Goal: Task Accomplishment & Management: Manage account settings

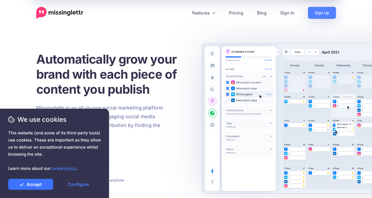
click at [42, 186] on link "Accept" at bounding box center [30, 184] width 45 height 11
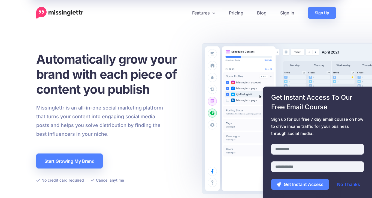
click at [350, 185] on link "No Thanks" at bounding box center [349, 184] width 34 height 11
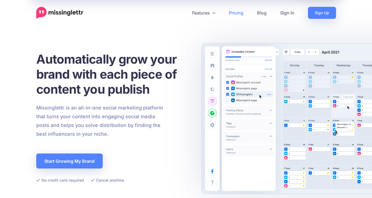
click at [238, 12] on link "Pricing" at bounding box center [236, 13] width 28 height 12
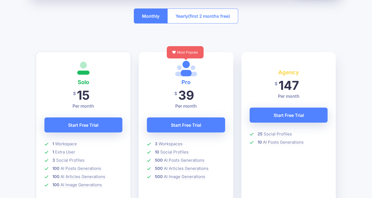
scroll to position [152, 0]
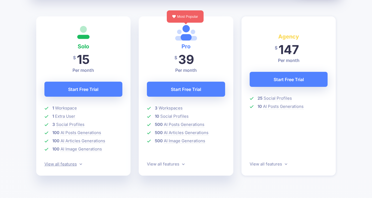
click at [61, 164] on link "View all features" at bounding box center [63, 163] width 38 height 5
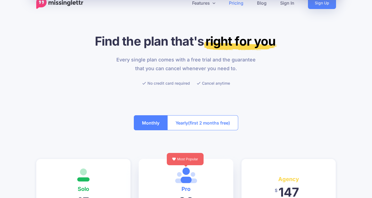
scroll to position [0, 0]
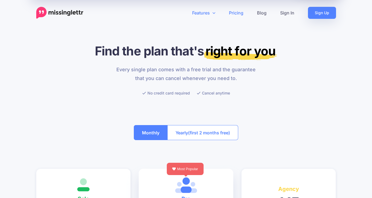
click at [208, 12] on link "Features" at bounding box center [203, 13] width 37 height 12
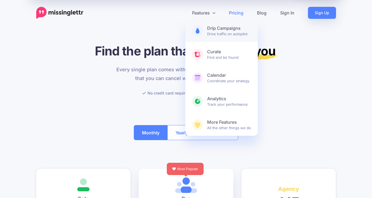
click at [235, 29] on b "Drip Campaigns" at bounding box center [229, 28] width 44 height 6
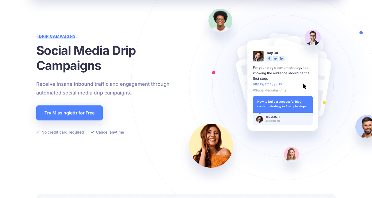
scroll to position [38, 0]
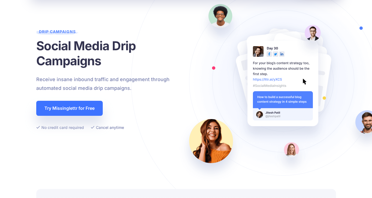
click at [95, 108] on link "Try Missinglettr for Free" at bounding box center [69, 108] width 66 height 15
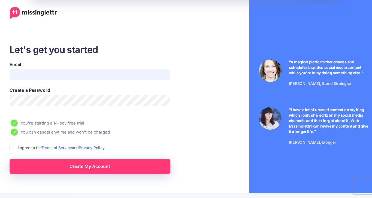
click at [48, 79] on input "Email" at bounding box center [90, 74] width 161 height 11
type input "**********"
click at [14, 149] on ins at bounding box center [12, 146] width 5 height 5
click at [68, 167] on link "Create My Account" at bounding box center [90, 166] width 161 height 15
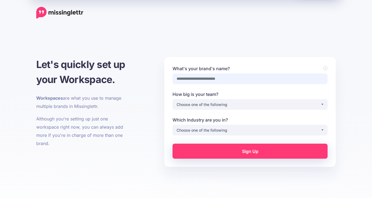
click at [226, 77] on input "What's your brand's name?" at bounding box center [250, 78] width 155 height 11
type input "**********"
click at [223, 102] on div "Choose one of the following" at bounding box center [249, 104] width 144 height 7
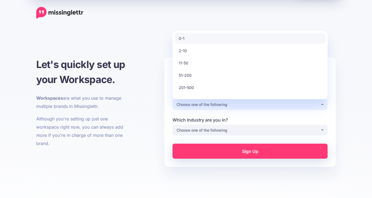
click at [210, 40] on link "0-1" at bounding box center [250, 38] width 151 height 11
select select "*"
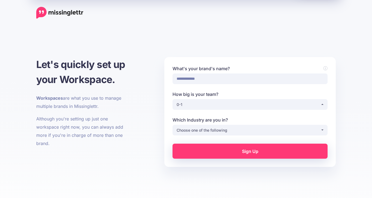
click at [205, 122] on label "Which Industry are you in?" at bounding box center [250, 119] width 155 height 7
click at [250, 125] on select "**********" at bounding box center [250, 130] width 0 height 11
click at [203, 132] on div "Choose one of the following" at bounding box center [249, 130] width 144 height 7
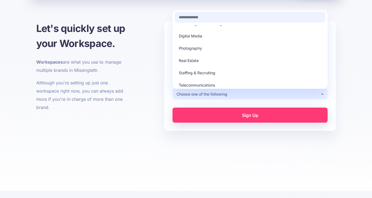
scroll to position [153, 0]
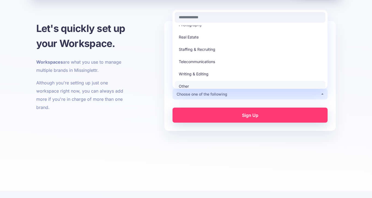
click at [187, 83] on span "Other" at bounding box center [184, 86] width 10 height 7
select select "*****"
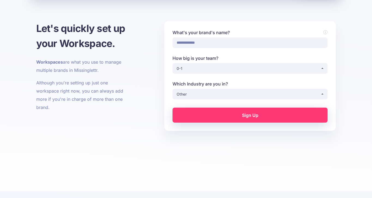
click at [206, 114] on link "Sign Up" at bounding box center [250, 114] width 155 height 15
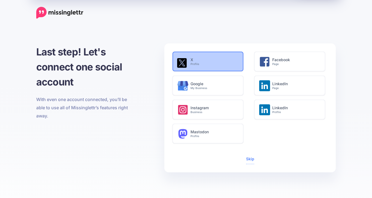
click at [224, 64] on small "Profile" at bounding box center [214, 64] width 47 height 4
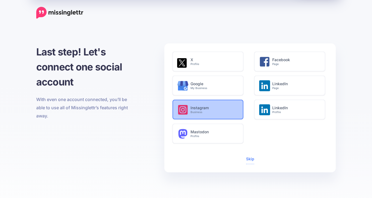
click at [203, 107] on h6 "Instagram Business" at bounding box center [214, 109] width 47 height 8
click at [214, 111] on small "Business" at bounding box center [214, 112] width 47 height 4
click at [218, 111] on small "Business" at bounding box center [214, 112] width 47 height 4
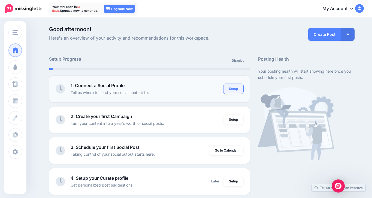
click at [240, 90] on link "Setup" at bounding box center [233, 89] width 20 height 10
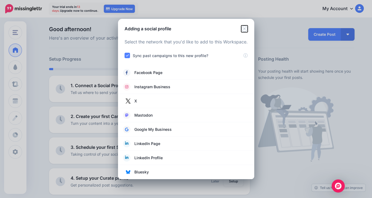
click at [246, 27] on icon "Close" at bounding box center [244, 28] width 7 height 7
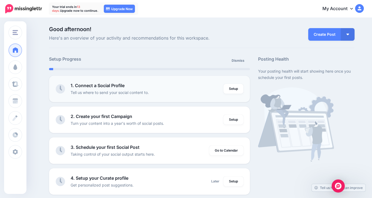
click at [203, 87] on div "1. Connect a Social Profile Tell us where to send your social content to." at bounding box center [147, 88] width 153 height 13
click at [235, 92] on link "Setup" at bounding box center [233, 89] width 20 height 10
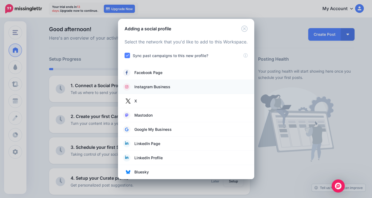
click at [152, 87] on span "Instagram Business" at bounding box center [152, 86] width 36 height 7
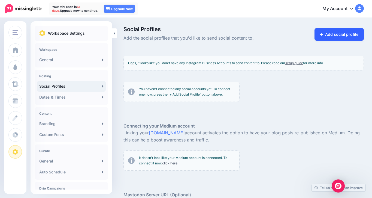
click at [323, 36] on icon at bounding box center [321, 34] width 3 height 4
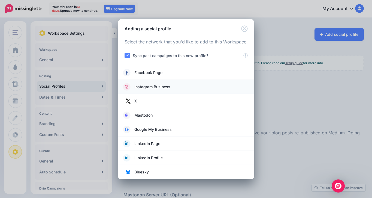
click at [153, 86] on span "Instagram Business" at bounding box center [152, 86] width 36 height 7
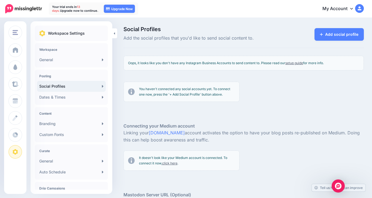
click at [73, 71] on div "Posting Social Profiles Dates & Times" at bounding box center [71, 86] width 73 height 35
click at [87, 64] on link "General" at bounding box center [71, 59] width 69 height 11
click at [105, 59] on div "Workspace General" at bounding box center [71, 55] width 73 height 24
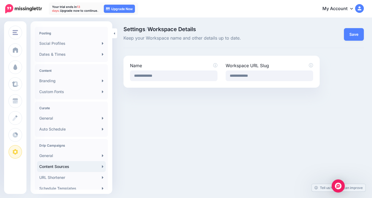
scroll to position [102, 0]
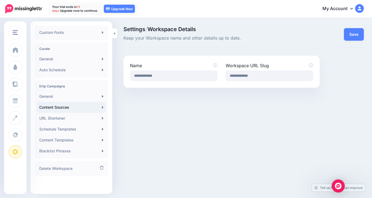
click at [90, 105] on link "Content Sources" at bounding box center [71, 107] width 69 height 11
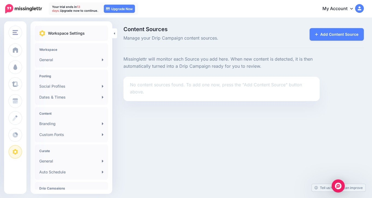
click at [153, 96] on li "No content sources found. To add one now, press the "Add Content Source" button…" at bounding box center [221, 89] width 196 height 24
drag, startPoint x: 69, startPoint y: 49, endPoint x: 60, endPoint y: 49, distance: 9.0
click at [69, 49] on h4 "Workspace" at bounding box center [71, 49] width 64 height 4
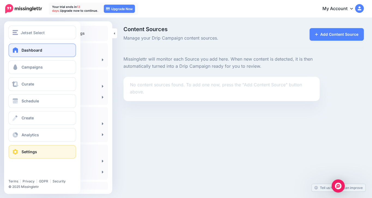
click at [19, 50] on span at bounding box center [15, 49] width 7 height 5
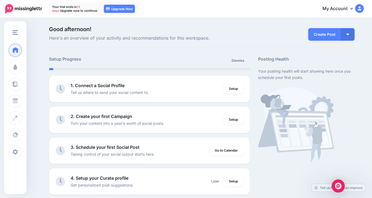
click at [346, 6] on link "My Account" at bounding box center [340, 8] width 47 height 13
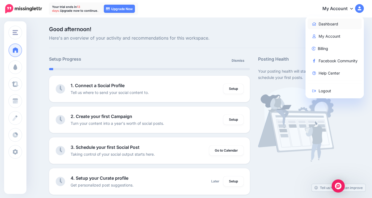
click at [331, 24] on link "Dashboard" at bounding box center [335, 24] width 54 height 11
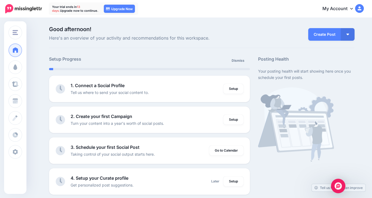
click at [336, 184] on img "Open Intercom Messenger" at bounding box center [338, 185] width 7 height 7
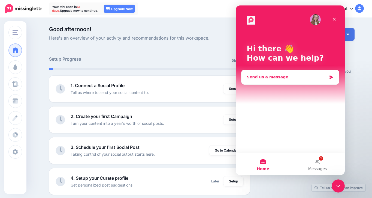
click at [280, 78] on div "Send us a message" at bounding box center [287, 77] width 80 height 6
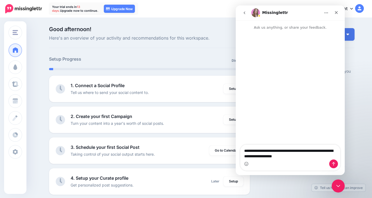
type textarea "**********"
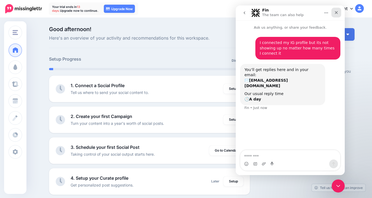
click at [340, 14] on div "Close" at bounding box center [336, 13] width 10 height 10
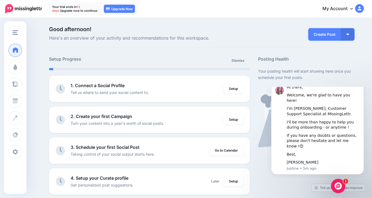
click at [334, 183] on icon "Open Intercom Messenger" at bounding box center [337, 184] width 9 height 9
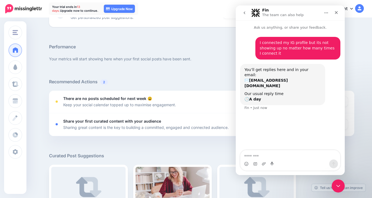
scroll to position [141, 0]
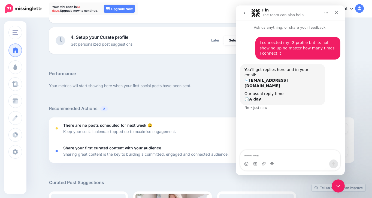
click at [244, 13] on icon "go back" at bounding box center [244, 13] width 4 height 4
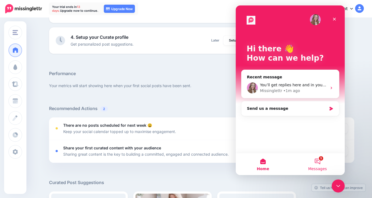
click at [317, 170] on span "Messages" at bounding box center [317, 169] width 19 height 4
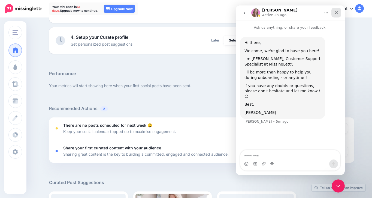
type textarea "*"
drag, startPoint x: 335, startPoint y: 16, endPoint x: 570, endPoint y: 22, distance: 235.8
click at [335, 16] on div "Close" at bounding box center [336, 13] width 10 height 10
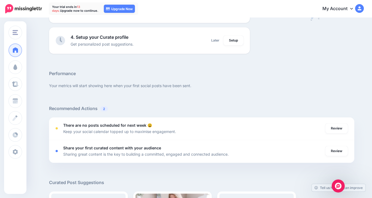
scroll to position [23, 0]
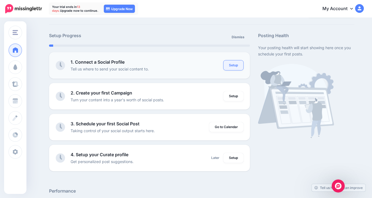
click at [233, 67] on link "Setup" at bounding box center [233, 65] width 20 height 10
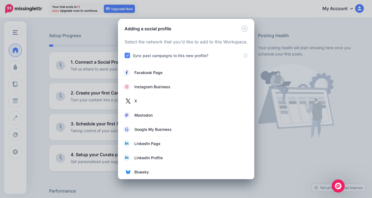
click at [127, 54] on ins at bounding box center [127, 55] width 5 height 5
click at [127, 56] on ins at bounding box center [127, 55] width 5 height 5
click at [243, 57] on div "Sync past campaigns to this new profile?" at bounding box center [184, 55] width 119 height 6
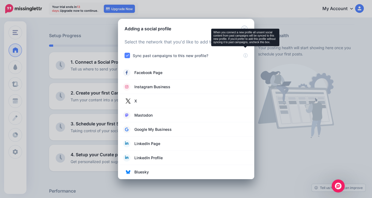
click at [249, 57] on div "Loading Select the network that you'd like to add to this Workspace. Sync past …" at bounding box center [186, 105] width 136 height 147
click at [245, 56] on icon at bounding box center [245, 54] width 4 height 4
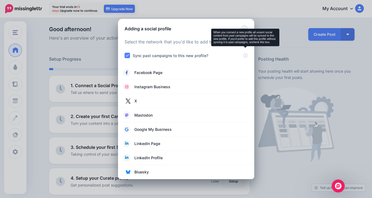
click at [125, 56] on ins at bounding box center [127, 55] width 5 height 5
click at [164, 88] on span "Instagram Business" at bounding box center [152, 86] width 36 height 7
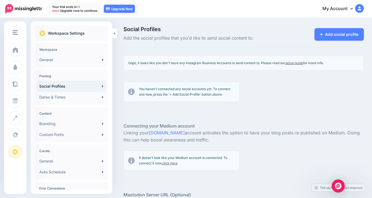
click at [358, 8] on img at bounding box center [359, 8] width 9 height 9
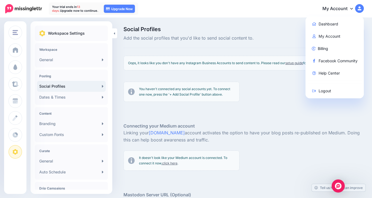
click at [180, 28] on span "Social Profiles" at bounding box center [202, 28] width 158 height 5
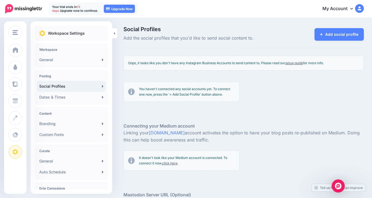
click at [77, 7] on p "Your trial ends [DATE]. Upgrade now to continue." at bounding box center [75, 9] width 46 height 8
click at [335, 8] on link "My Account" at bounding box center [340, 8] width 47 height 13
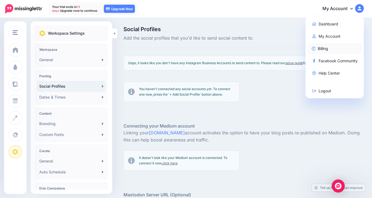
click at [325, 46] on link "Billing" at bounding box center [335, 48] width 54 height 11
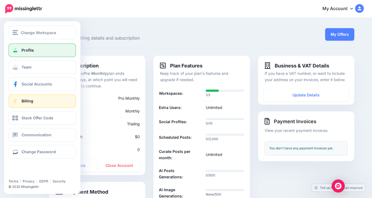
click at [26, 47] on link "Profile" at bounding box center [42, 50] width 68 height 14
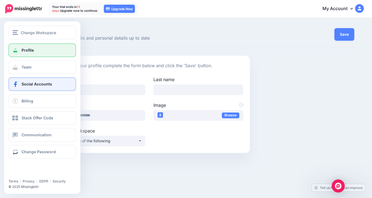
click at [39, 82] on span "Social Accounts" at bounding box center [37, 83] width 31 height 5
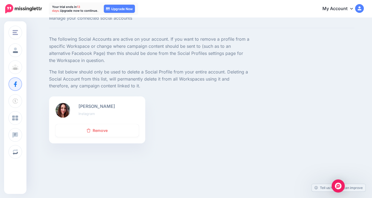
scroll to position [27, 0]
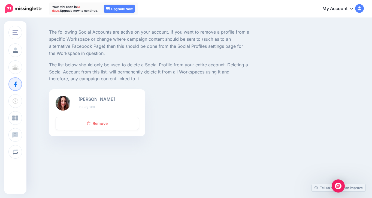
click at [131, 52] on p "The following Social Accounts are active on your account. If you want to remove…" at bounding box center [149, 43] width 201 height 28
click at [351, 8] on icon at bounding box center [351, 8] width 3 height 4
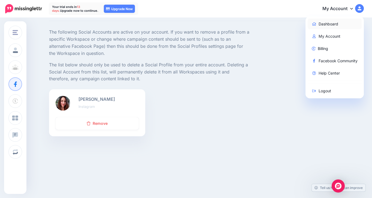
click at [340, 23] on link "Dashboard" at bounding box center [335, 24] width 54 height 11
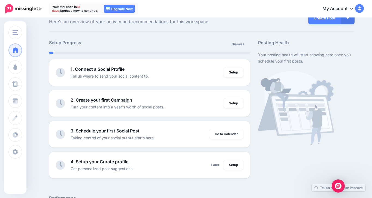
scroll to position [41, 0]
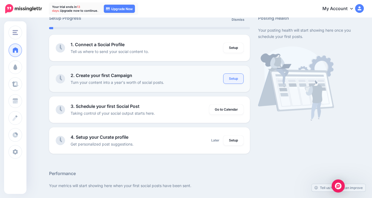
click at [237, 78] on link "Setup" at bounding box center [233, 79] width 20 height 10
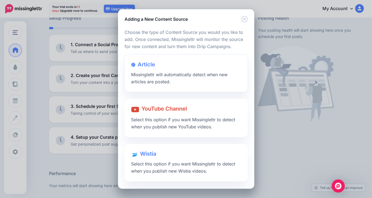
click at [195, 77] on span "Missinglettr will automatically detect when new articles are posted." at bounding box center [179, 78] width 96 height 13
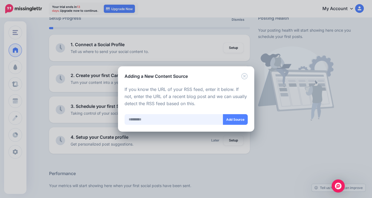
click at [178, 114] on input "text" at bounding box center [174, 119] width 99 height 11
type input "*"
paste input "**********"
type input "**********"
click at [230, 118] on button "Add Source" at bounding box center [235, 119] width 25 height 11
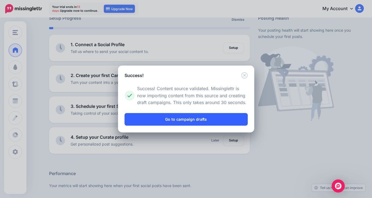
click at [192, 119] on link "Go to campaign drafts" at bounding box center [186, 119] width 123 height 13
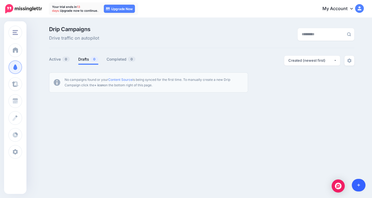
click at [355, 183] on link at bounding box center [359, 185] width 14 height 13
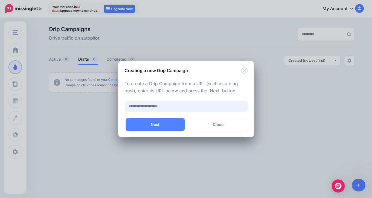
paste input "**********"
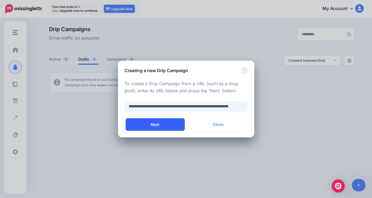
type input "**********"
click at [164, 120] on button "Next" at bounding box center [155, 124] width 59 height 13
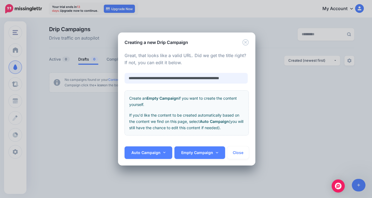
scroll to position [0, 8]
click at [128, 78] on input "**********" at bounding box center [186, 78] width 123 height 11
drag, startPoint x: 176, startPoint y: 78, endPoint x: 188, endPoint y: 78, distance: 12.3
click at [188, 78] on input "**********" at bounding box center [186, 78] width 123 height 11
click at [186, 78] on input "**********" at bounding box center [186, 78] width 123 height 11
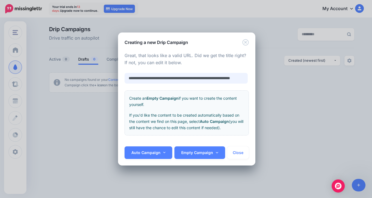
drag, startPoint x: 185, startPoint y: 79, endPoint x: 192, endPoint y: 78, distance: 7.7
click at [192, 78] on input "**********" at bounding box center [186, 78] width 123 height 11
drag, startPoint x: 211, startPoint y: 77, endPoint x: 252, endPoint y: 78, distance: 41.2
click at [252, 78] on div "**********" at bounding box center [187, 96] width 138 height 101
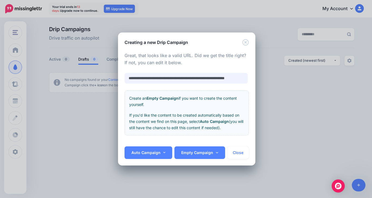
click at [232, 78] on input "**********" at bounding box center [186, 78] width 123 height 11
type input "**********"
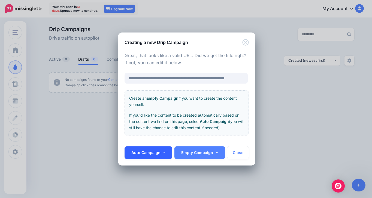
click at [137, 152] on link "Auto Campaign" at bounding box center [149, 152] width 48 height 13
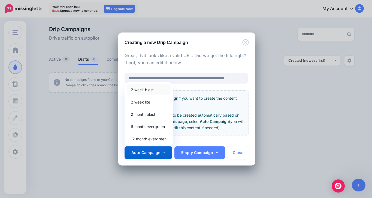
click at [144, 92] on link "2 week blast" at bounding box center [149, 89] width 44 height 11
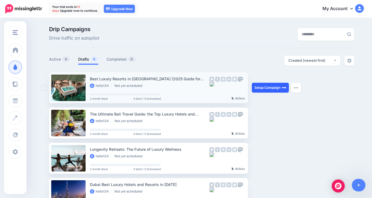
click at [265, 88] on link "Setup Campaign" at bounding box center [270, 88] width 37 height 10
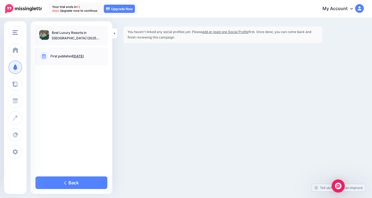
click at [223, 32] on link "add at-least one Social Profile" at bounding box center [225, 32] width 46 height 4
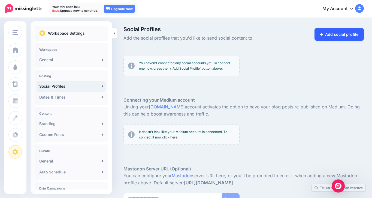
click at [331, 37] on link "Add social profile" at bounding box center [339, 34] width 49 height 13
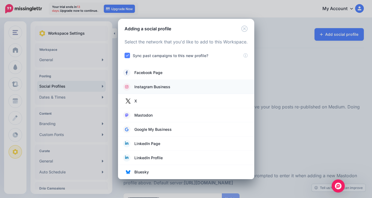
click at [161, 88] on span "Instagram Business" at bounding box center [152, 86] width 36 height 7
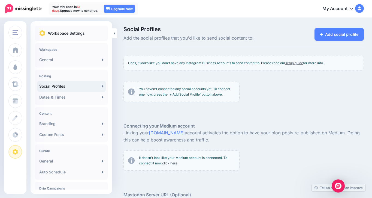
click at [177, 165] on p "It doesn't look like your Medium account is connected. To connect it now, click…" at bounding box center [187, 160] width 96 height 11
click at [174, 163] on link "click here" at bounding box center [169, 163] width 15 height 4
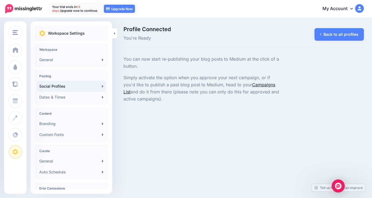
click at [253, 86] on link "Campaigns List" at bounding box center [199, 88] width 152 height 13
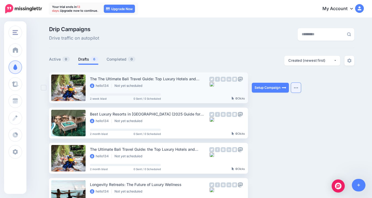
click at [294, 87] on img "button" at bounding box center [296, 88] width 4 height 2
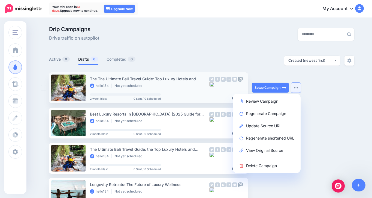
click at [218, 80] on img at bounding box center [217, 79] width 5 height 5
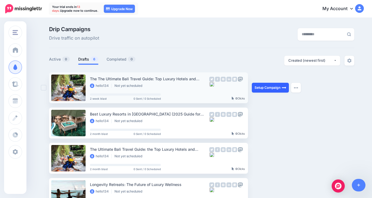
click at [259, 89] on link "Setup Campaign" at bounding box center [270, 88] width 37 height 10
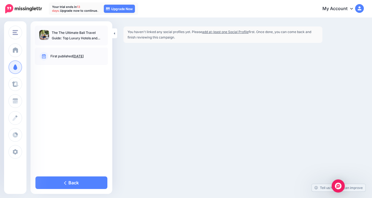
click at [351, 8] on icon at bounding box center [351, 8] width 3 height 4
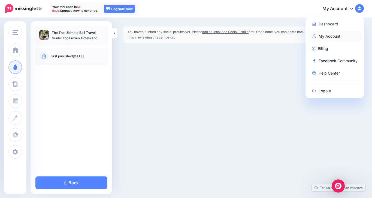
click at [333, 35] on link "My Account" at bounding box center [335, 36] width 54 height 11
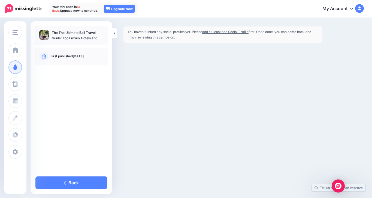
click at [323, 36] on div "You haven't linked any social profiles yet. Please add at-least one Social Prof…" at bounding box center [222, 34] width 207 height 16
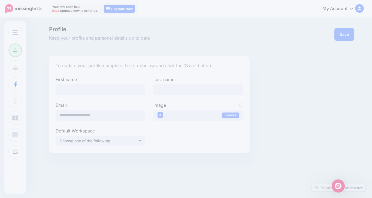
click at [351, 8] on icon at bounding box center [351, 8] width 3 height 4
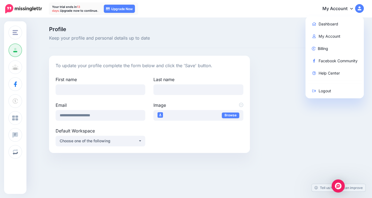
click at [111, 81] on label "First name" at bounding box center [101, 79] width 90 height 7
click at [111, 84] on input "First name" at bounding box center [101, 89] width 90 height 11
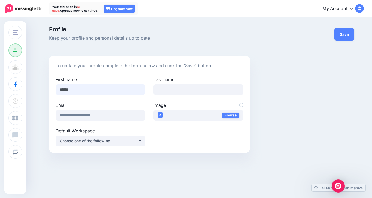
type input "******"
type input "*******"
click at [349, 40] on button "Save" at bounding box center [344, 34] width 20 height 13
click at [99, 139] on div "Choose one of the following" at bounding box center [99, 140] width 78 height 7
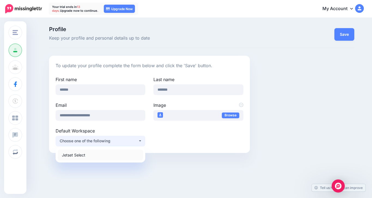
click at [90, 153] on link "Jetset Select" at bounding box center [100, 154] width 85 height 11
select select "*****"
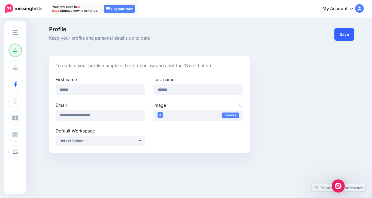
click at [351, 33] on button "Save" at bounding box center [344, 34] width 20 height 13
click at [346, 7] on link "My Account" at bounding box center [340, 8] width 47 height 13
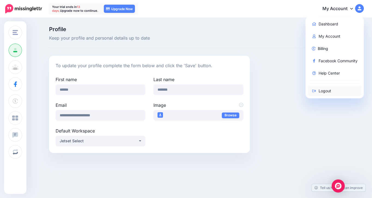
click at [329, 92] on link "Logout" at bounding box center [335, 90] width 54 height 11
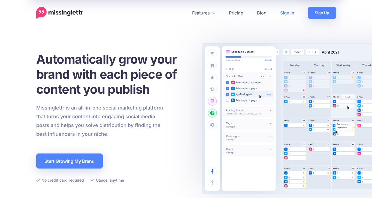
click at [284, 13] on link "Sign In" at bounding box center [287, 13] width 28 height 12
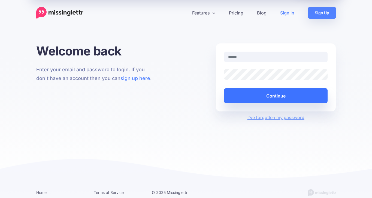
type input "**********"
click at [256, 98] on button "Continue" at bounding box center [276, 95] width 104 height 15
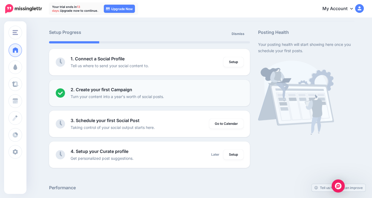
scroll to position [31, 0]
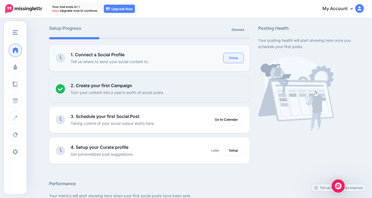
click at [236, 57] on link "Setup" at bounding box center [233, 58] width 20 height 10
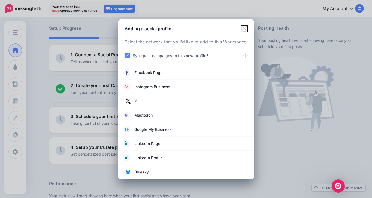
click at [245, 27] on icon "Close" at bounding box center [244, 28] width 7 height 7
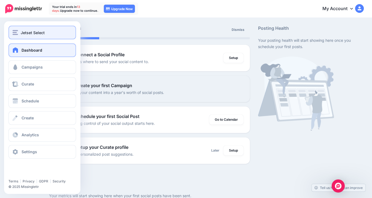
click at [15, 29] on button "Jetset Select" at bounding box center [42, 33] width 68 height 14
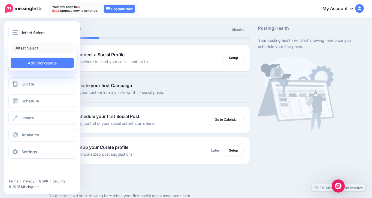
click at [26, 45] on link "Jetset Select" at bounding box center [42, 48] width 63 height 11
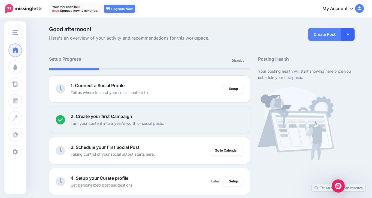
click at [349, 37] on button "button" at bounding box center [348, 34] width 14 height 13
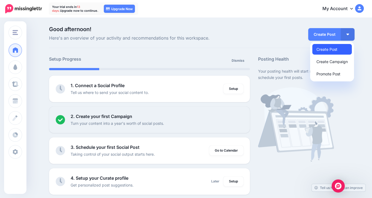
click at [333, 49] on link "Create Post" at bounding box center [332, 49] width 40 height 11
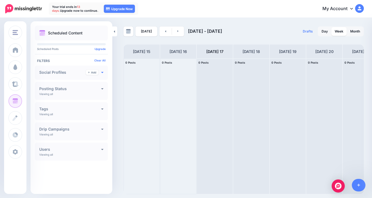
click at [101, 72] on icon at bounding box center [102, 72] width 2 height 4
click at [64, 71] on h4 "Social Profiles" at bounding box center [70, 72] width 62 height 4
click at [90, 72] on link "Add" at bounding box center [92, 72] width 13 height 5
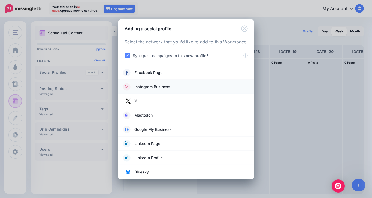
click at [154, 85] on span "Instagram Business" at bounding box center [152, 86] width 36 height 7
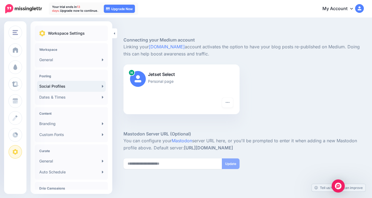
scroll to position [82, 0]
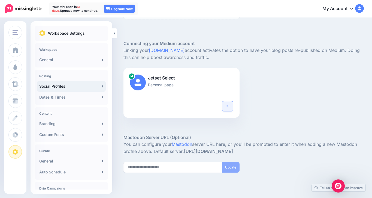
click at [227, 105] on icon "button" at bounding box center [227, 106] width 4 height 4
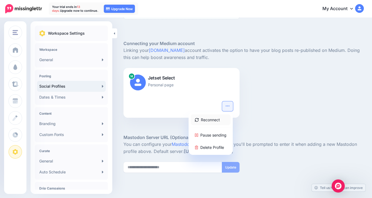
click at [209, 118] on link "Reconnect" at bounding box center [211, 119] width 40 height 11
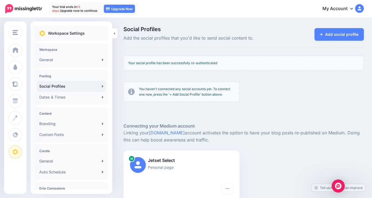
click at [174, 93] on p "You haven't connected any social accounts yet. To connect one now, press the '+…" at bounding box center [187, 91] width 96 height 11
click at [174, 66] on div "Your social profile has been successfully re-authenticated" at bounding box center [243, 63] width 240 height 15
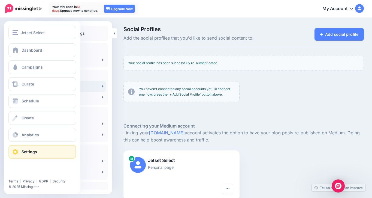
click at [40, 148] on link "Settings" at bounding box center [42, 152] width 68 height 14
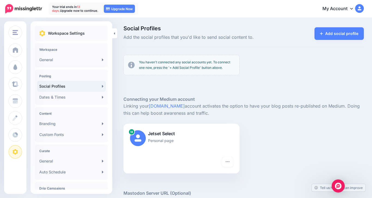
scroll to position [1, 0]
click at [347, 8] on link "My Account" at bounding box center [340, 8] width 47 height 13
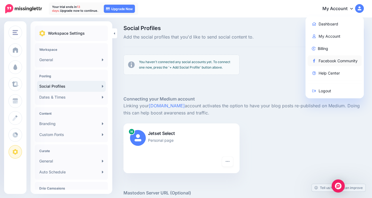
click at [329, 60] on link "Facebook Community" at bounding box center [335, 60] width 54 height 11
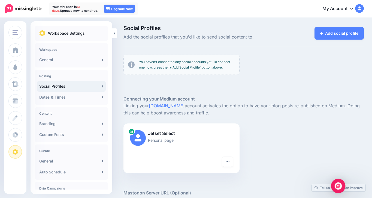
click at [336, 185] on img "Open Intercom Messenger" at bounding box center [338, 185] width 7 height 7
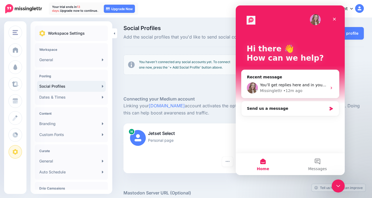
scroll to position [0, 0]
click at [316, 86] on span "You’ll get replies here and in your email: ✉️ hello@jetsetselect.com Our usual …" at bounding box center [364, 85] width 209 height 4
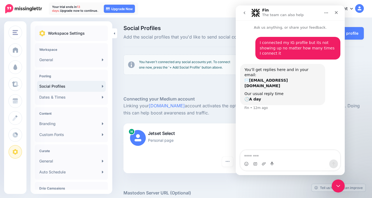
click at [348, 81] on div at bounding box center [243, 87] width 240 height 16
click at [332, 11] on div "Close" at bounding box center [336, 13] width 10 height 10
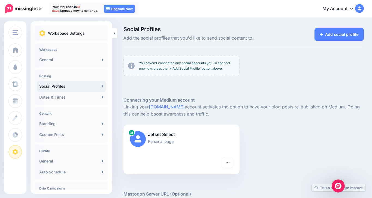
click at [89, 77] on h4 "Posting" at bounding box center [71, 76] width 64 height 4
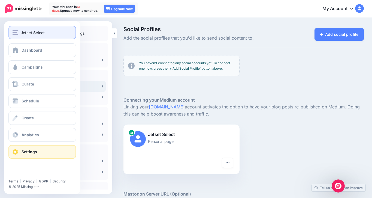
click at [18, 32] on div "Jetset Select" at bounding box center [42, 32] width 59 height 6
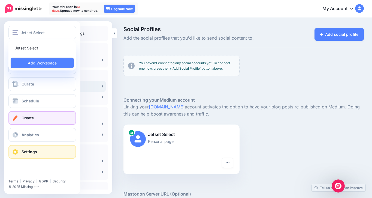
click at [37, 120] on link "Create" at bounding box center [42, 118] width 68 height 14
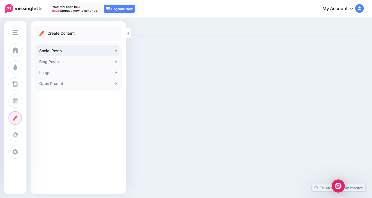
click at [101, 52] on link "Social Posts" at bounding box center [78, 50] width 82 height 11
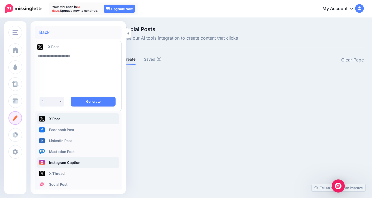
click at [50, 161] on link "Instagram Caption" at bounding box center [78, 162] width 82 height 11
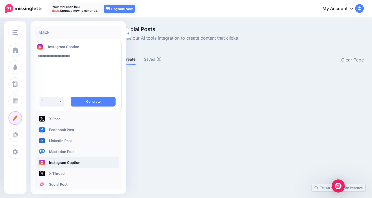
click at [128, 34] on icon at bounding box center [128, 33] width 1 height 2
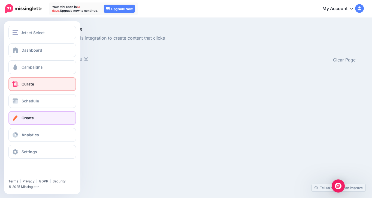
click at [17, 80] on link "Curate" at bounding box center [42, 84] width 68 height 14
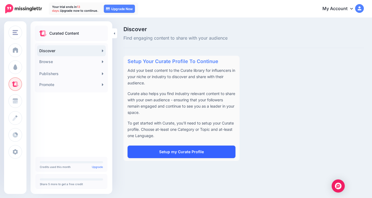
click at [166, 154] on link "Setup my Curate Profile" at bounding box center [182, 151] width 108 height 13
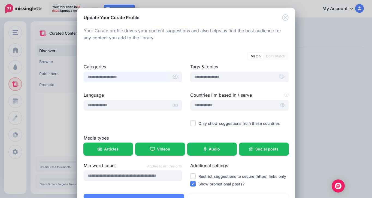
click at [121, 75] on input "text" at bounding box center [126, 76] width 85 height 11
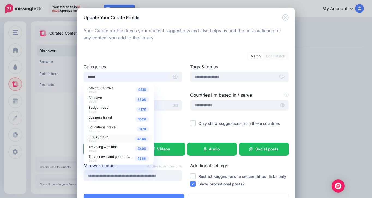
type input "*****"
click at [107, 137] on span "Luxury travel" at bounding box center [99, 137] width 21 height 4
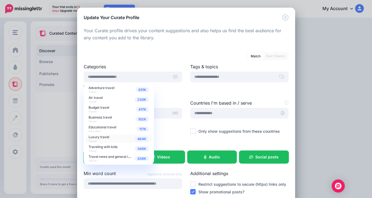
click at [169, 60] on div "Match Don't Match Categories 651K Adventure travel Travel 230K Air travel Travel" at bounding box center [186, 122] width 205 height 148
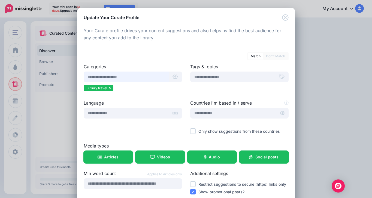
click at [137, 79] on input "text" at bounding box center [126, 76] width 85 height 11
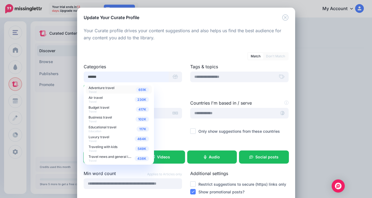
type input "******"
click at [105, 87] on span "Adventure travel" at bounding box center [102, 88] width 26 height 4
click at [104, 116] on span "Business travel" at bounding box center [100, 117] width 23 height 4
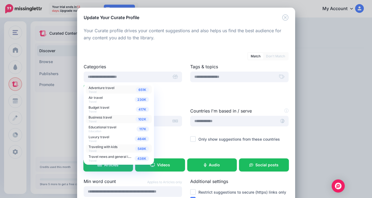
click at [116, 146] on span "Traveling with kids" at bounding box center [103, 146] width 29 height 4
click at [182, 98] on div "Categories 651K Adventure travel Travel 230K Air travel Travel 417K Budget trav…" at bounding box center [133, 85] width 107 height 44
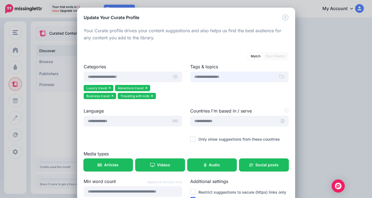
click at [218, 80] on input "text" at bounding box center [232, 76] width 85 height 11
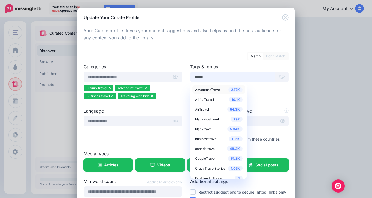
type input "******"
click at [216, 88] on span "AdventureTravel" at bounding box center [208, 89] width 26 height 4
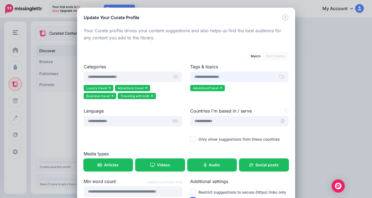
click at [233, 76] on input "text" at bounding box center [232, 76] width 85 height 11
type input "******"
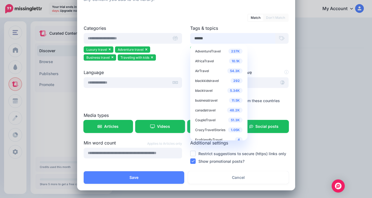
drag, startPoint x: 199, startPoint y: 39, endPoint x: 171, endPoint y: 36, distance: 27.6
click at [173, 36] on div "Categories 651K Adventure travel Travel 230K Air travel Travel 417K Budget trav…" at bounding box center [186, 47] width 213 height 44
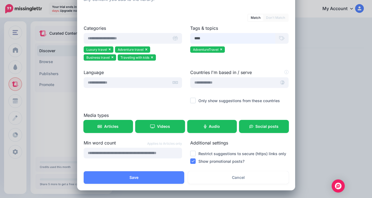
type input "*****"
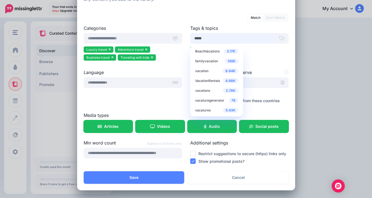
drag, startPoint x: 190, startPoint y: 35, endPoint x: 161, endPoint y: 29, distance: 29.5
click at [162, 29] on div "Categories 651K Adventure travel Travel 230K Air travel Travel 417K Budget trav…" at bounding box center [186, 47] width 213 height 44
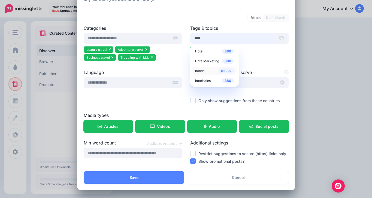
type input "****"
click at [207, 72] on div "62.8K hotels" at bounding box center [214, 70] width 39 height 7
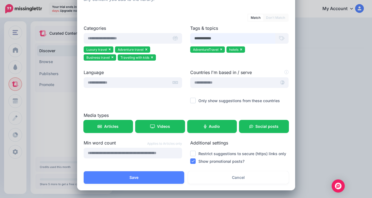
type input "**********"
drag, startPoint x: 225, startPoint y: 40, endPoint x: 181, endPoint y: 33, distance: 45.2
click at [181, 33] on div "Categories 651K Adventure travel Travel 230K Air travel Travel 417K Budget trav…" at bounding box center [186, 47] width 213 height 44
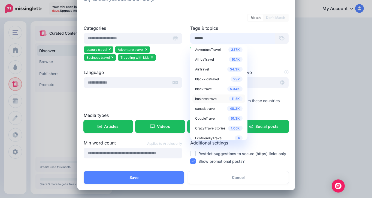
scroll to position [5, 0]
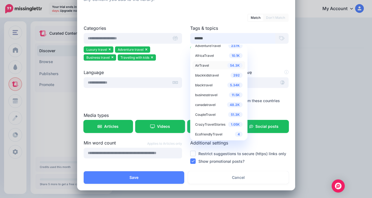
type input "******"
click at [212, 66] on div "54.3K AirTravel" at bounding box center [218, 65] width 47 height 7
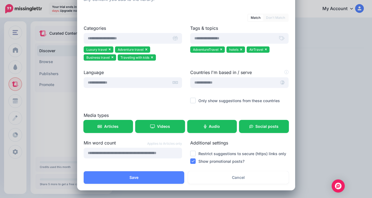
click at [279, 57] on div at bounding box center [239, 57] width 98 height 7
click at [140, 82] on input "text" at bounding box center [126, 82] width 85 height 11
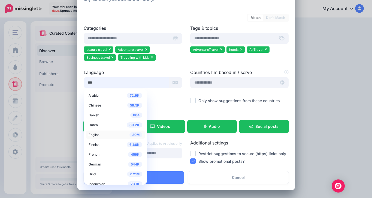
type input "***"
click at [96, 135] on span "English" at bounding box center [94, 134] width 11 height 4
click at [203, 84] on input "text" at bounding box center [233, 82] width 86 height 11
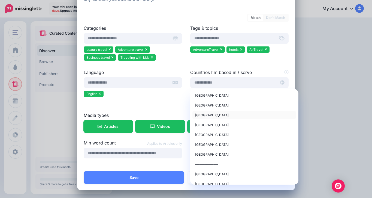
click at [210, 114] on div "Canada" at bounding box center [244, 114] width 98 height 7
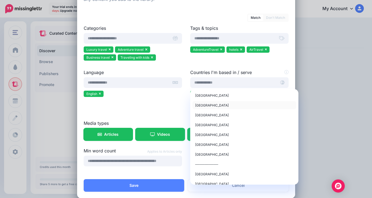
click at [223, 102] on div "United Kingdom" at bounding box center [244, 105] width 98 height 7
click at [225, 99] on link "United States of America" at bounding box center [244, 95] width 104 height 8
click at [210, 154] on div "Australia" at bounding box center [244, 154] width 98 height 7
click at [188, 64] on div "Tags & topics 237K AdventureTravel 10.1K AfricaTravel 54.3K AirTravel 292 black…" at bounding box center [239, 47] width 107 height 44
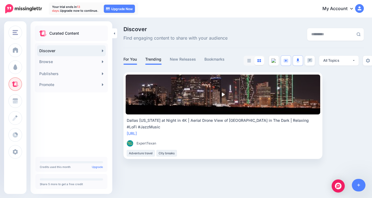
click at [157, 59] on link "Trending" at bounding box center [153, 59] width 16 height 7
click at [177, 59] on link "New Releases" at bounding box center [183, 59] width 26 height 7
click at [218, 60] on link "Bookmarks" at bounding box center [214, 59] width 20 height 7
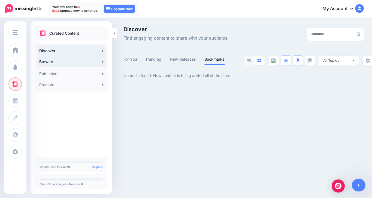
click at [86, 61] on link "Browse" at bounding box center [71, 61] width 69 height 11
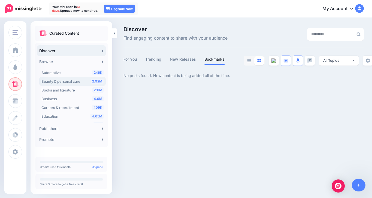
scroll to position [112, 0]
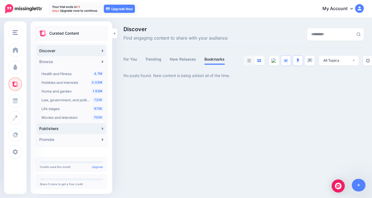
click at [65, 131] on link "Publishers" at bounding box center [71, 128] width 69 height 11
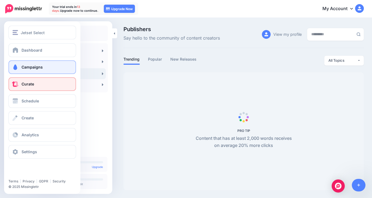
click at [22, 66] on span "Campaigns" at bounding box center [32, 67] width 21 height 5
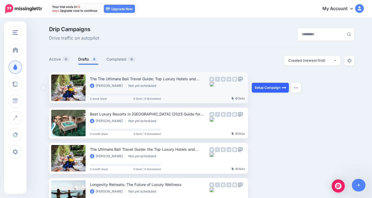
click at [256, 87] on link "Setup Campaign" at bounding box center [270, 88] width 37 height 10
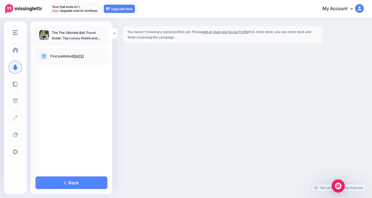
click at [80, 38] on p "The The Ultimate Bali Travel Guide: Top Luxury Hotels and Resorts 2025" at bounding box center [78, 35] width 52 height 11
click at [47, 37] on img at bounding box center [44, 35] width 10 height 10
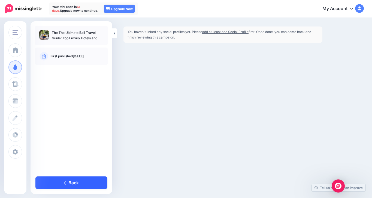
click at [80, 180] on link "Back" at bounding box center [71, 182] width 72 height 13
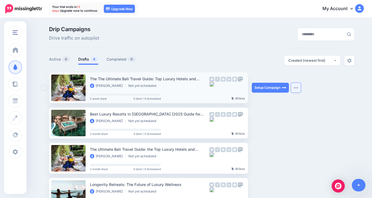
click at [295, 85] on button "button" at bounding box center [296, 88] width 10 height 10
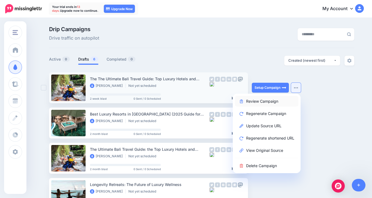
click at [281, 102] on link "Review Campaign" at bounding box center [267, 101] width 64 height 11
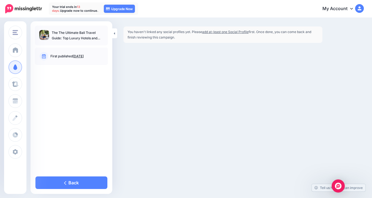
click at [233, 32] on link "add at-least one Social Profile" at bounding box center [225, 32] width 46 height 4
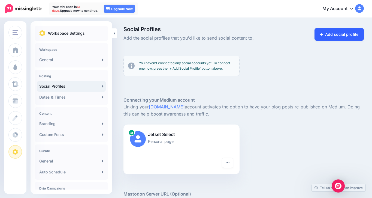
click at [344, 31] on link "Add social profile" at bounding box center [339, 34] width 49 height 13
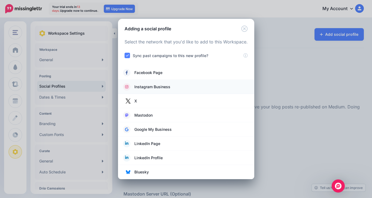
click at [201, 84] on link "Instagram Business" at bounding box center [185, 87] width 125 height 8
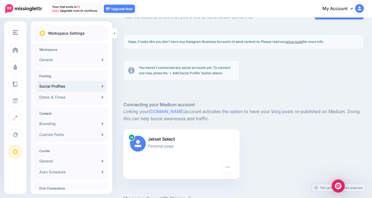
scroll to position [103, 0]
